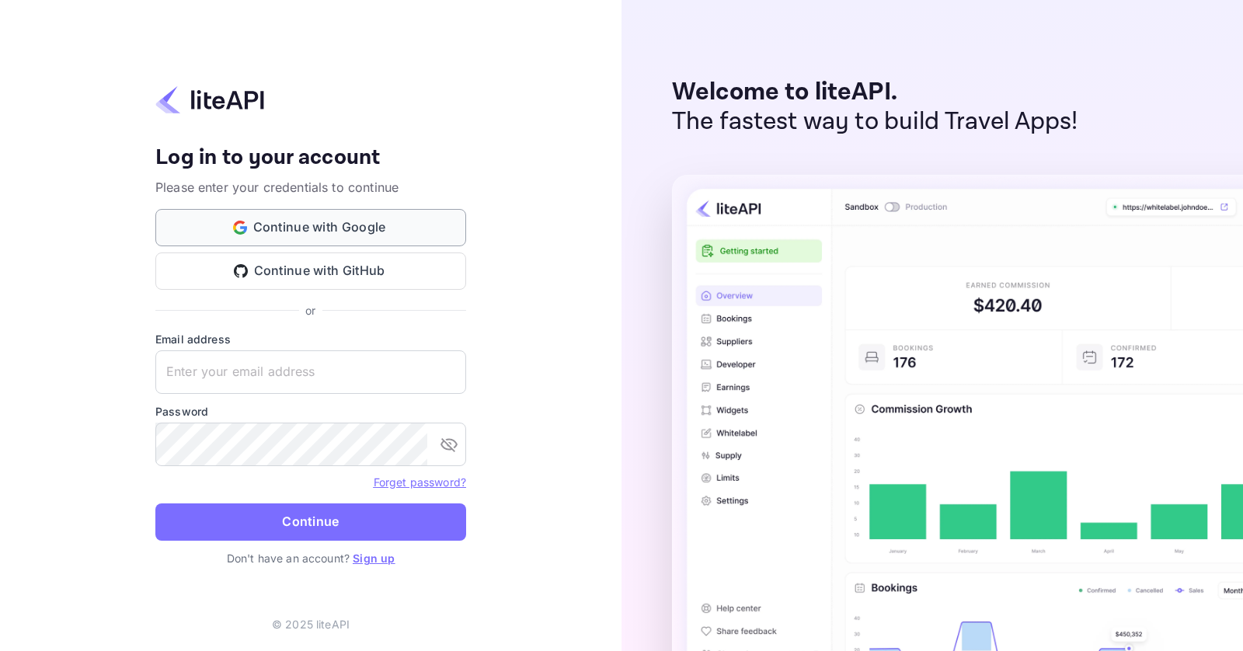
type input "boodynasef40@gmail.com"
click at [316, 226] on button "Continue with Google" at bounding box center [310, 227] width 311 height 37
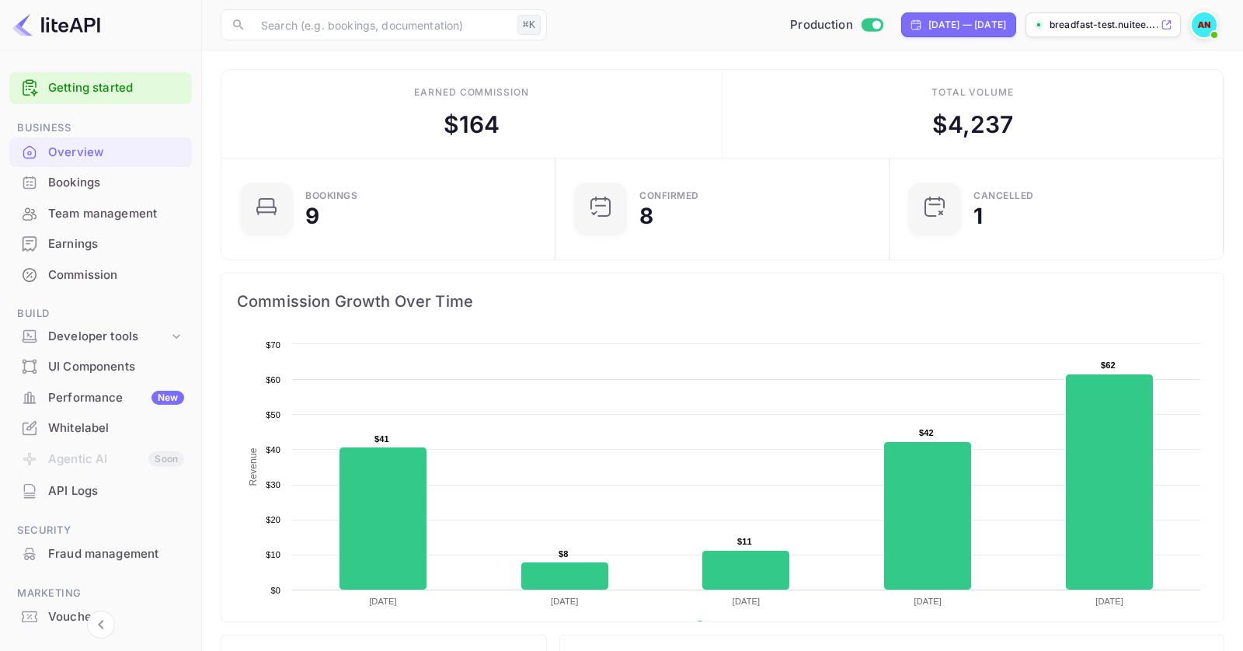
scroll to position [67, 0]
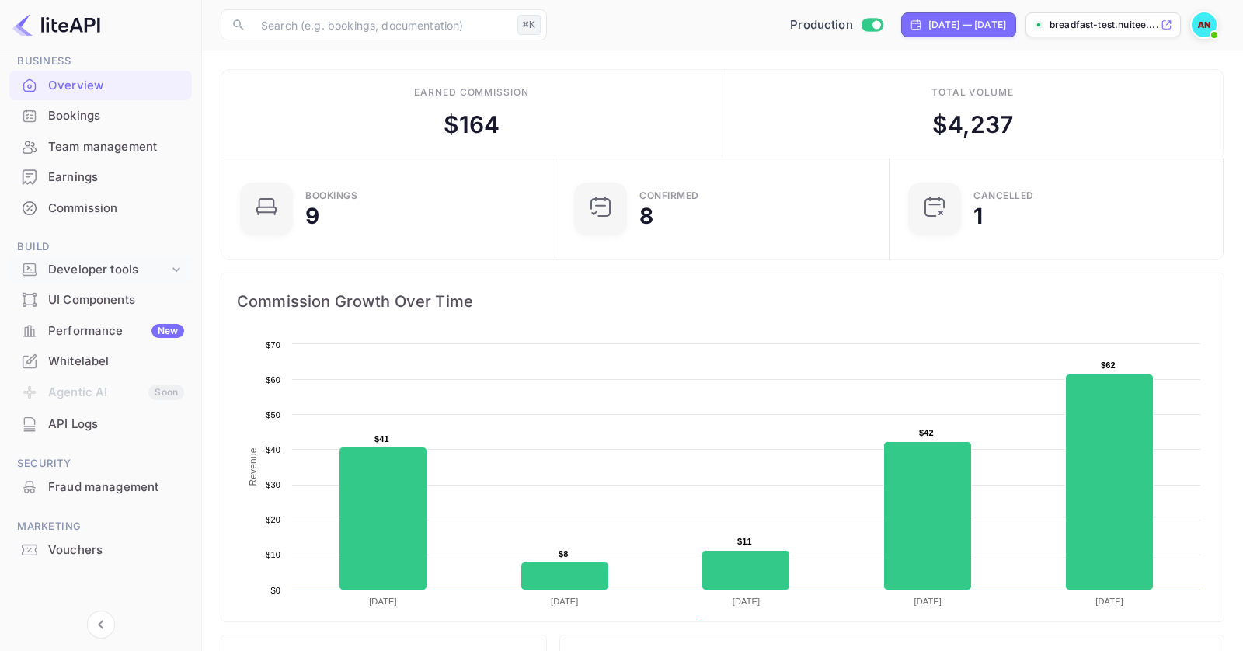
click at [146, 256] on div "Developer tools" at bounding box center [100, 269] width 183 height 27
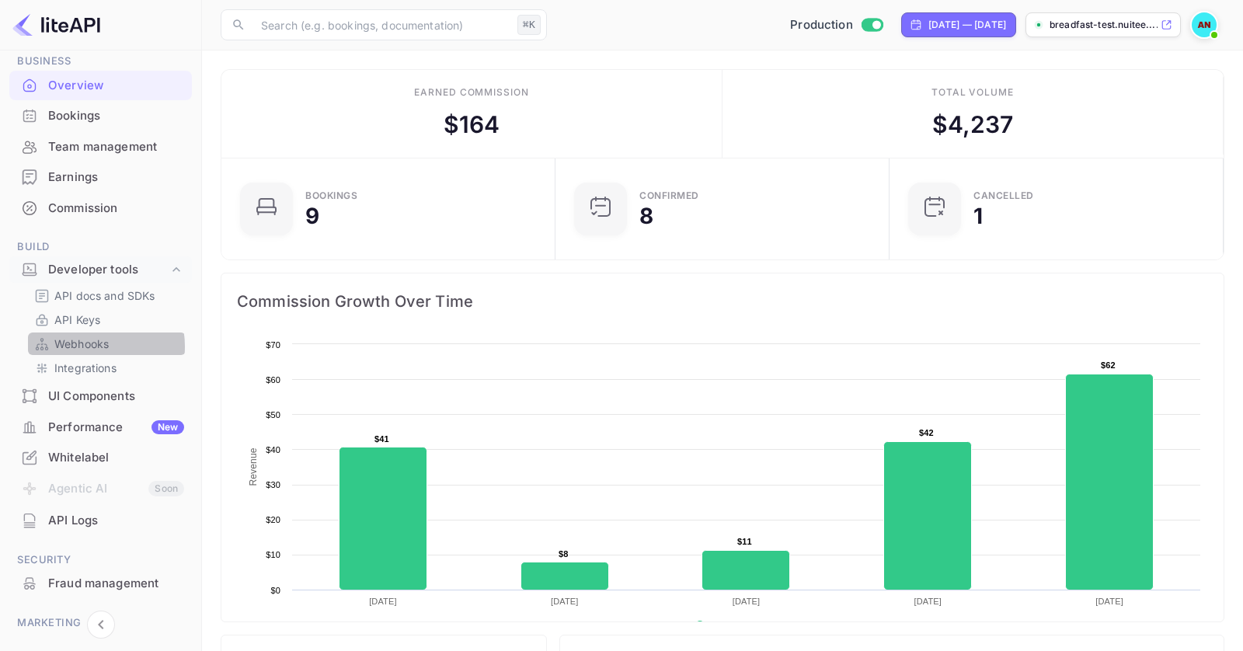
click at [88, 345] on p "Webhooks" at bounding box center [81, 344] width 54 height 16
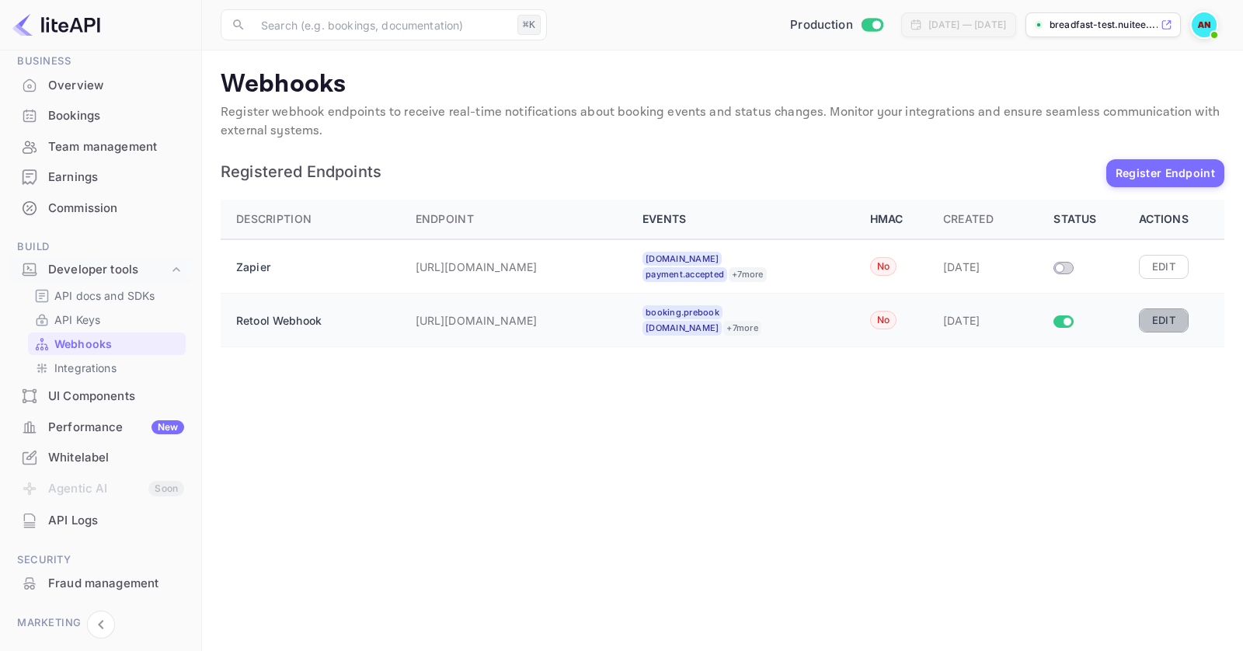
click at [1167, 316] on button "Edit" at bounding box center [1164, 320] width 50 height 23
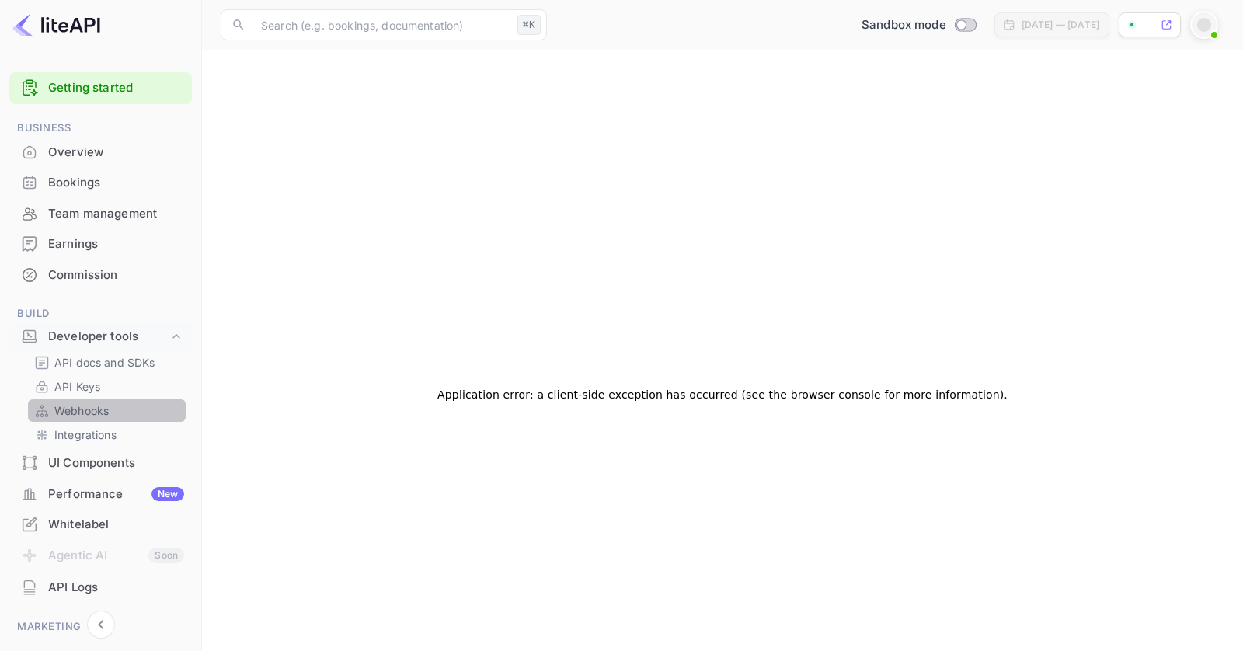
click at [99, 408] on p "Webhooks" at bounding box center [81, 411] width 54 height 16
checkbox input "true"
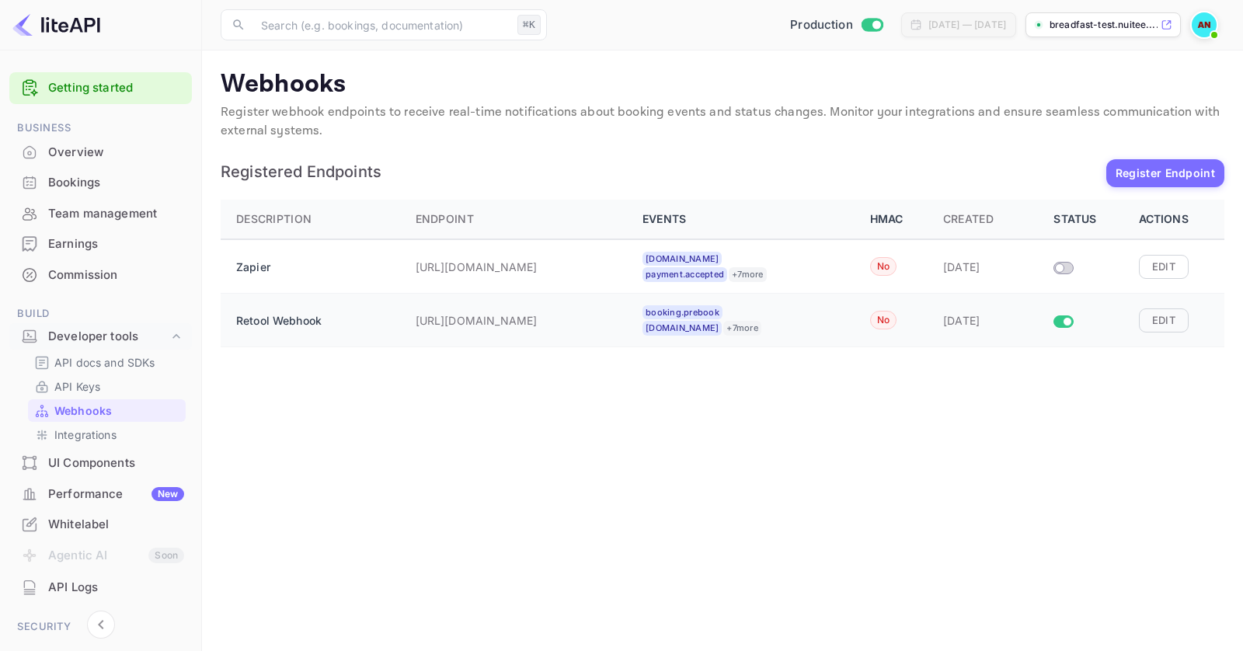
click at [558, 320] on p "[URL][DOMAIN_NAME]" at bounding box center [493, 320] width 155 height 16
click at [1163, 261] on button "Edit" at bounding box center [1164, 266] width 50 height 23
